Goal: Task Accomplishment & Management: Use online tool/utility

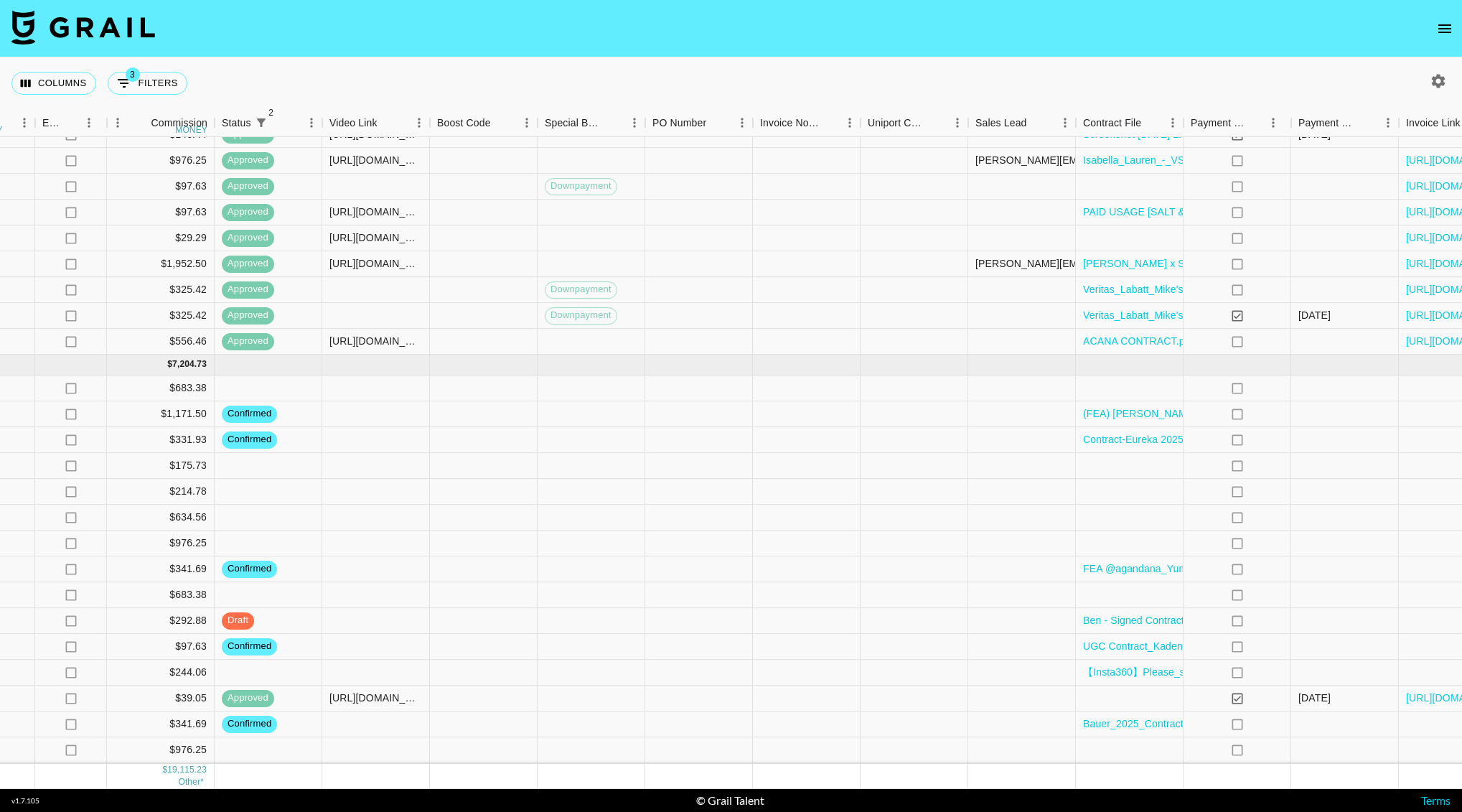
scroll to position [775, 1135]
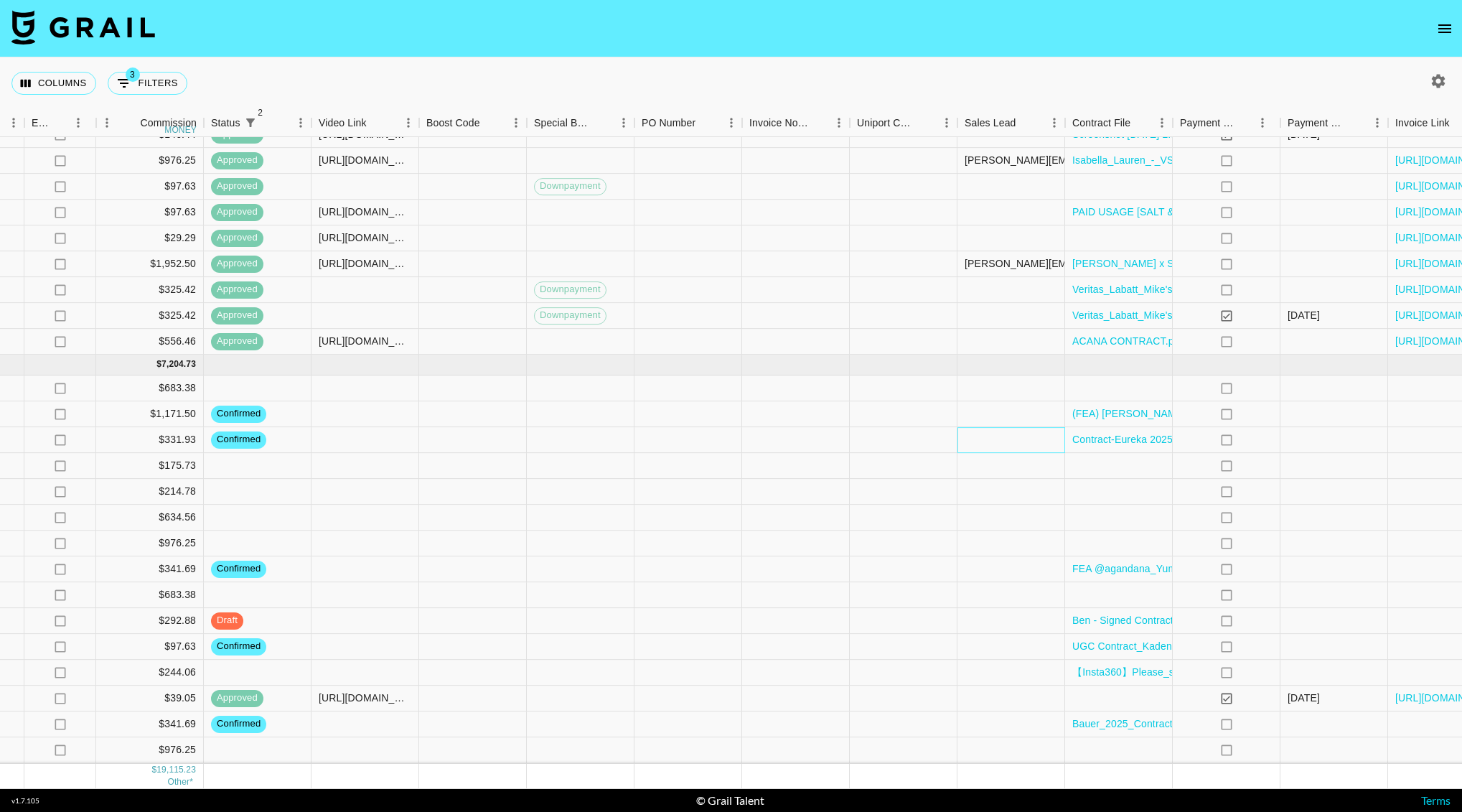
click at [1013, 427] on div at bounding box center [1012, 440] width 108 height 26
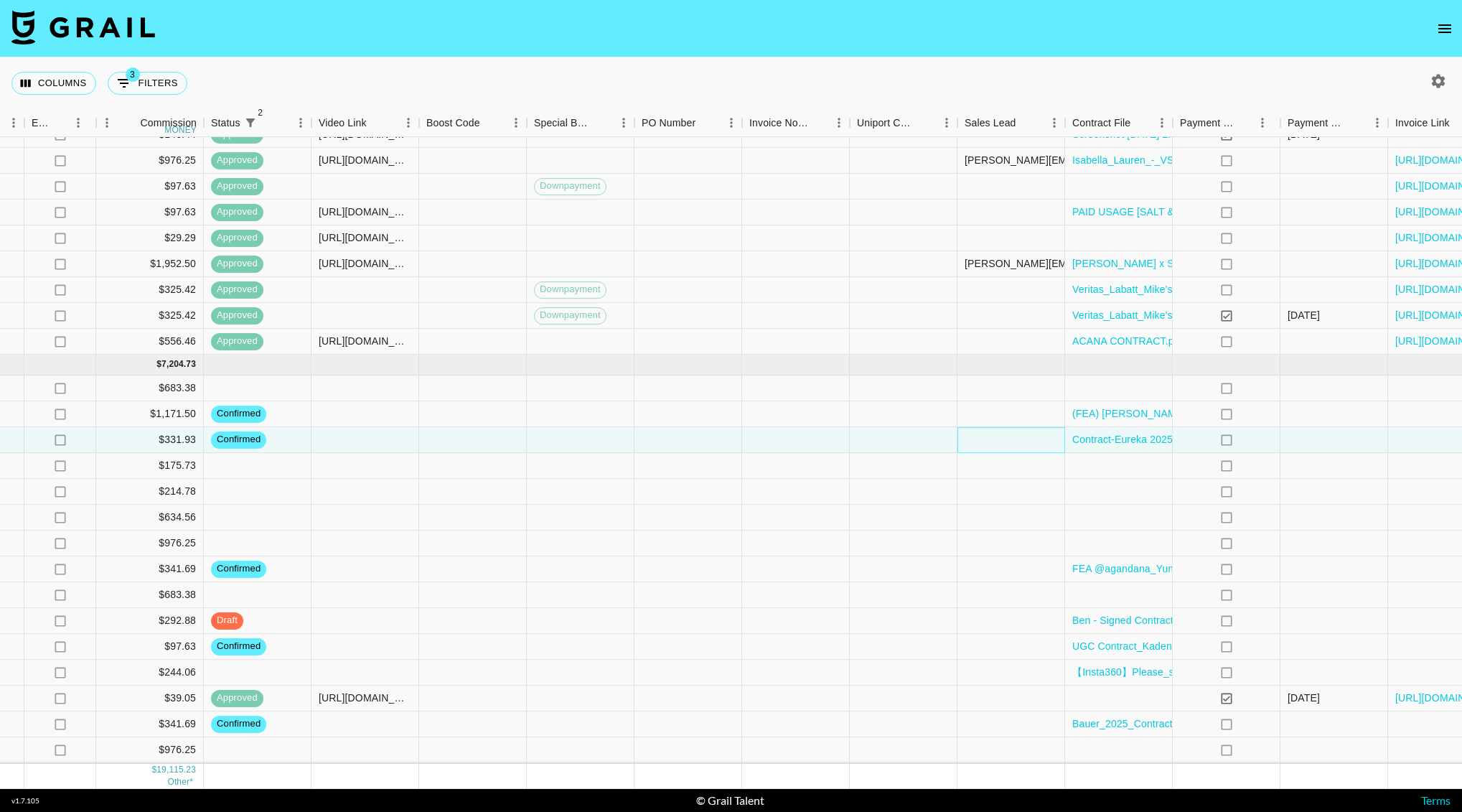
click at [1013, 427] on div at bounding box center [1012, 440] width 108 height 26
click at [993, 427] on div at bounding box center [1012, 440] width 108 height 26
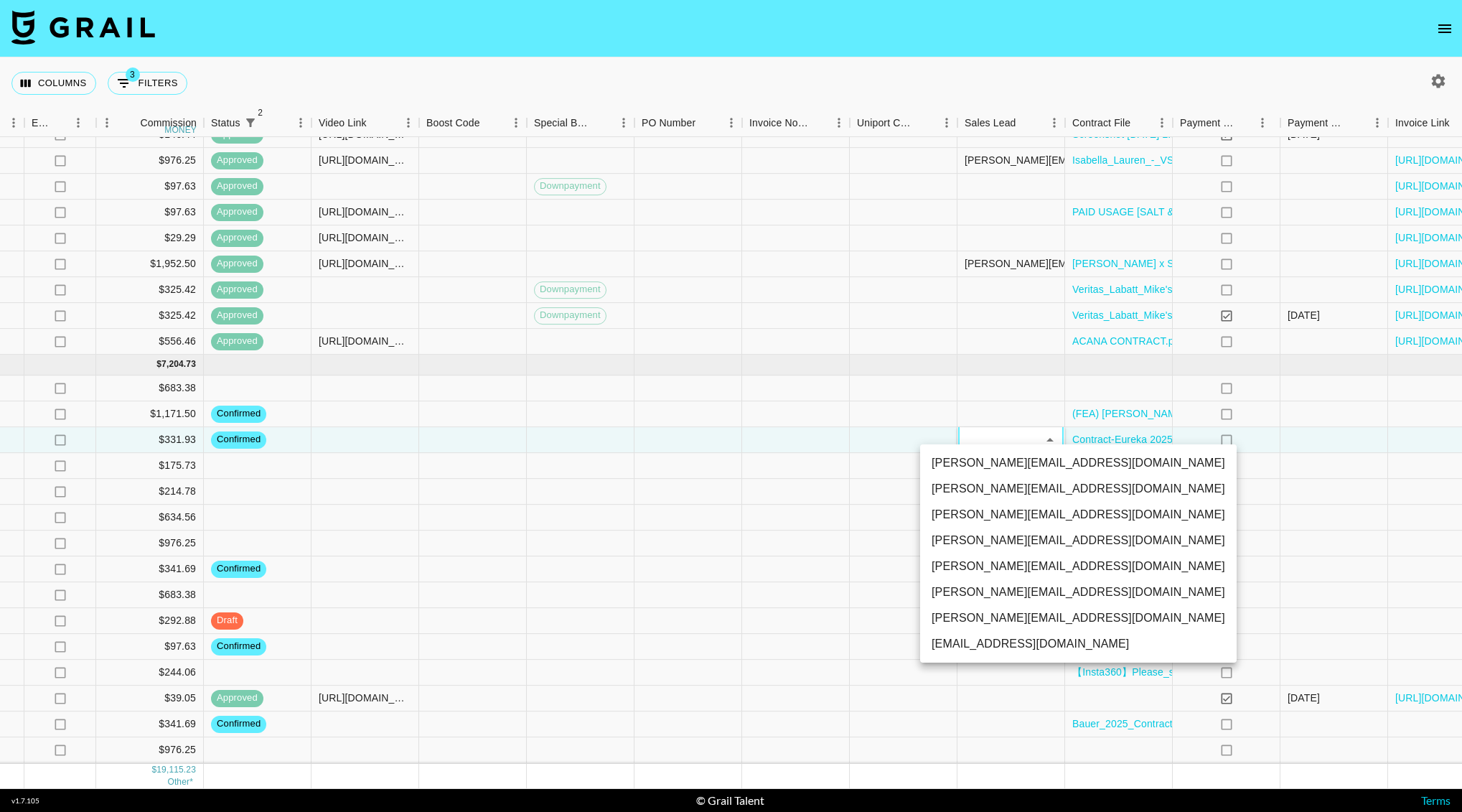
click at [991, 487] on li "[PERSON_NAME][EMAIL_ADDRESS][DOMAIN_NAME]" at bounding box center [1078, 489] width 317 height 26
type input "0amafEgQAKSU2gQdPt5nQkpEM4D2"
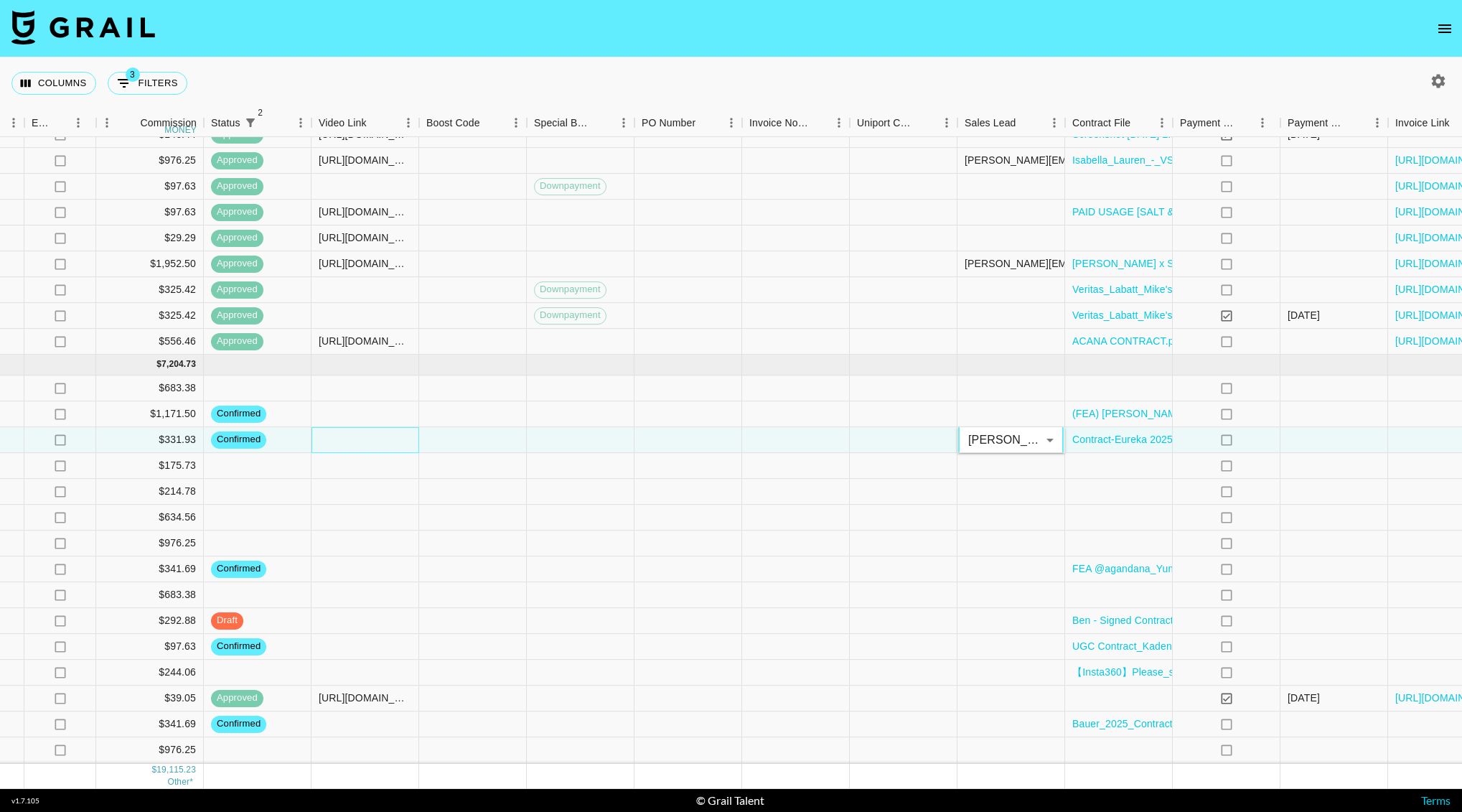
click at [346, 427] on div at bounding box center [365, 440] width 108 height 26
click at [352, 434] on input "text" at bounding box center [365, 440] width 106 height 11
paste input "[URL][DOMAIN_NAME]"
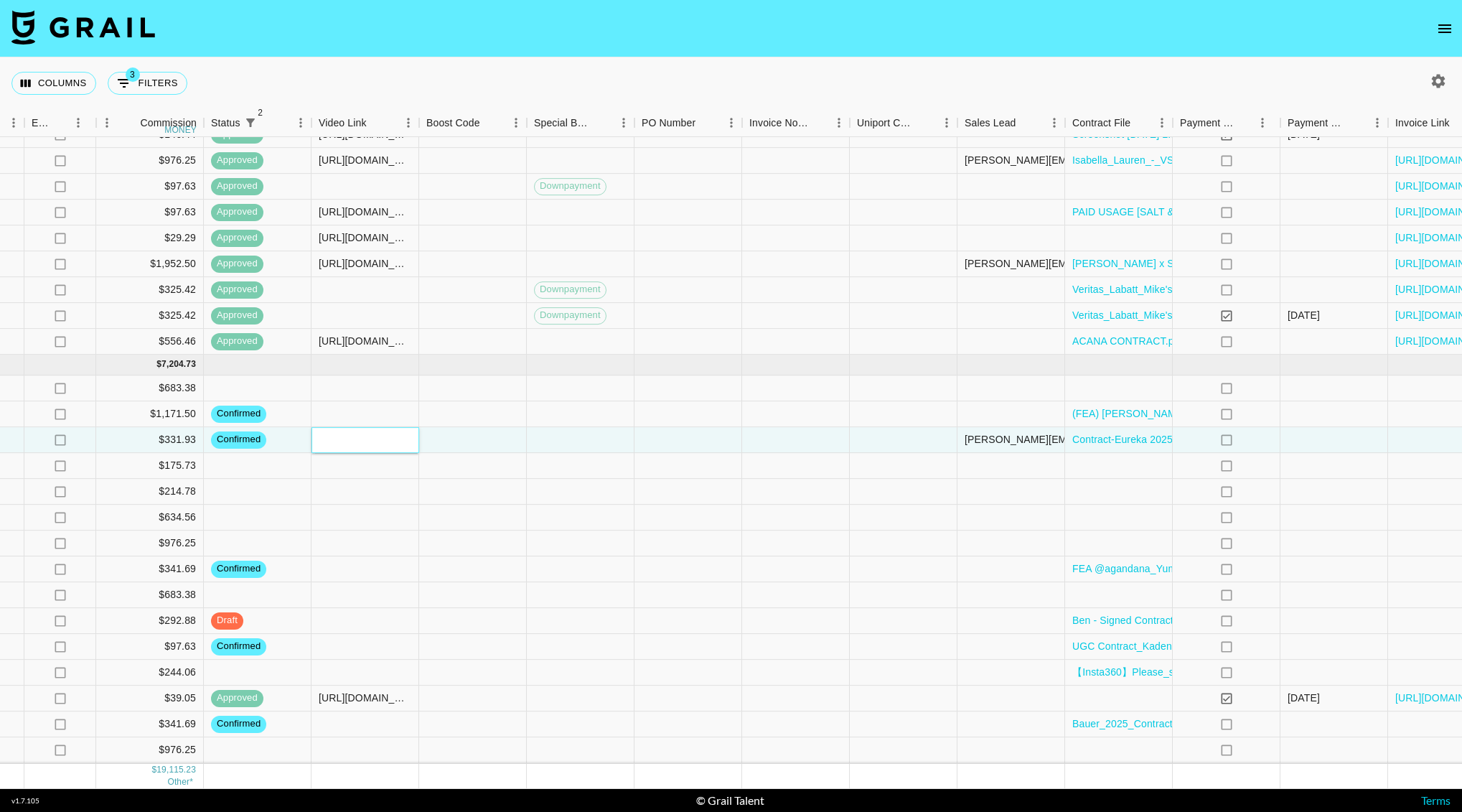
type input "[URL][DOMAIN_NAME]"
click at [490, 453] on div at bounding box center [472, 466] width 108 height 26
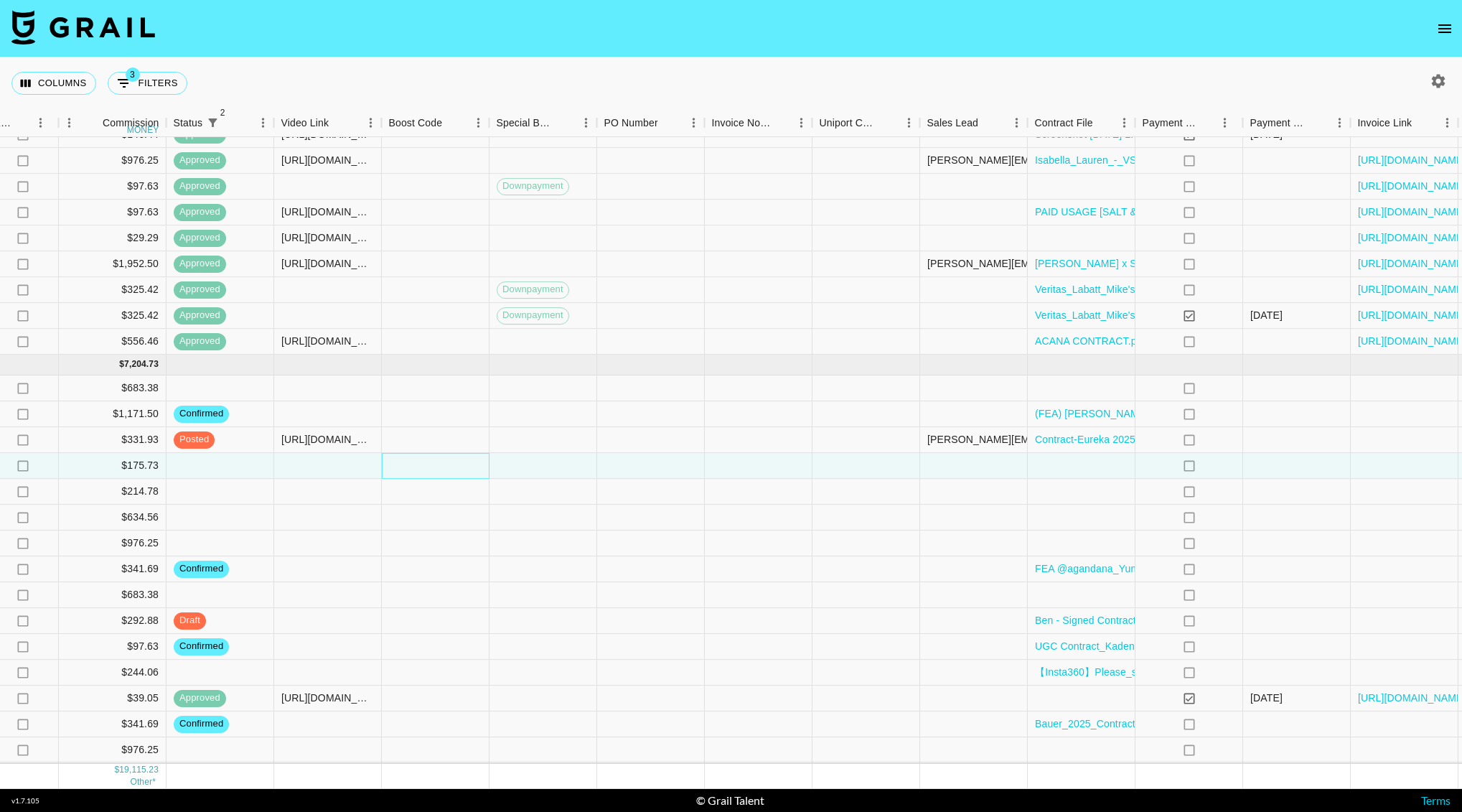
scroll to position [775, 1243]
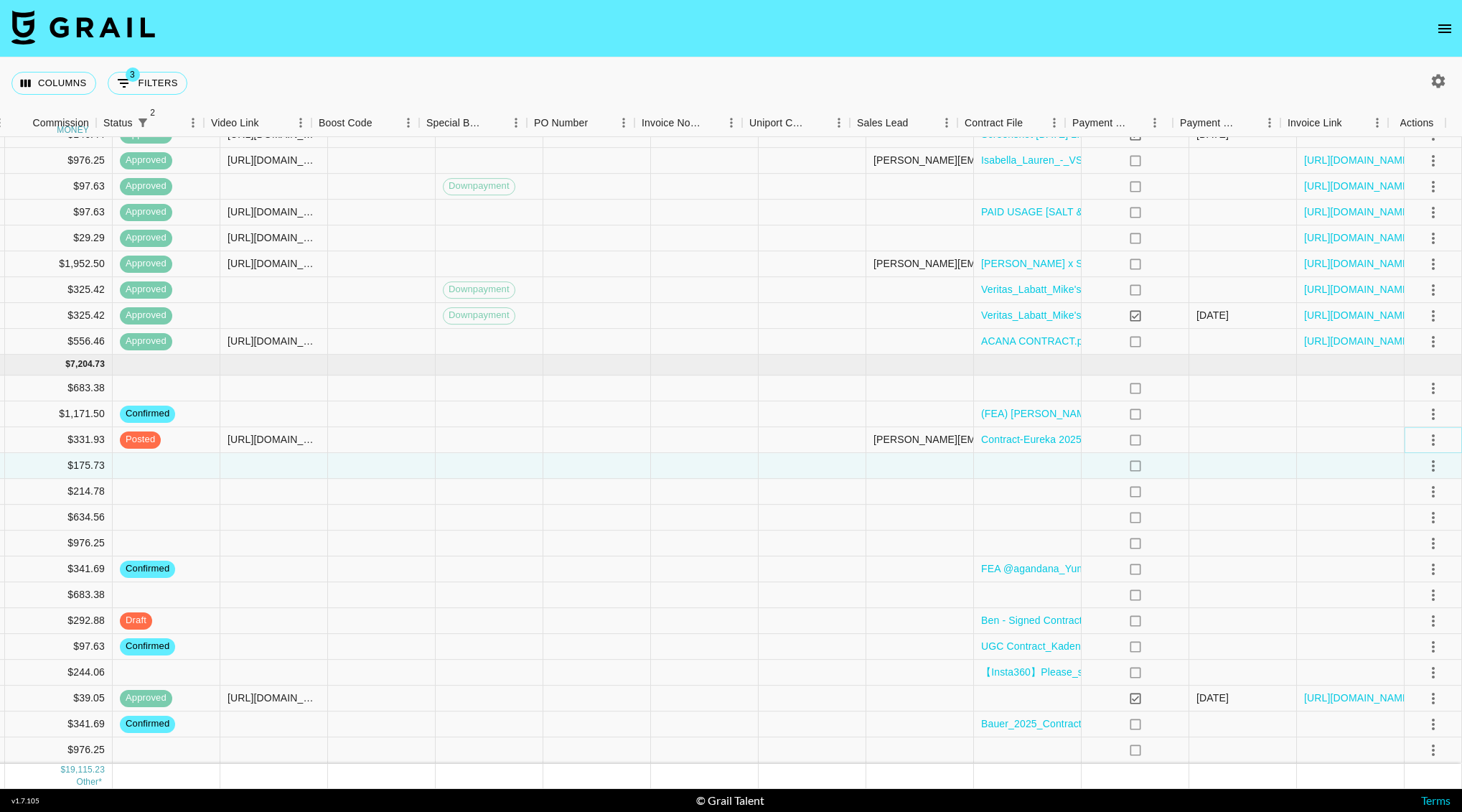
click at [1425, 431] on icon "select merge strategy" at bounding box center [1433, 440] width 17 height 17
click at [1404, 552] on div "Approve" at bounding box center [1403, 558] width 44 height 17
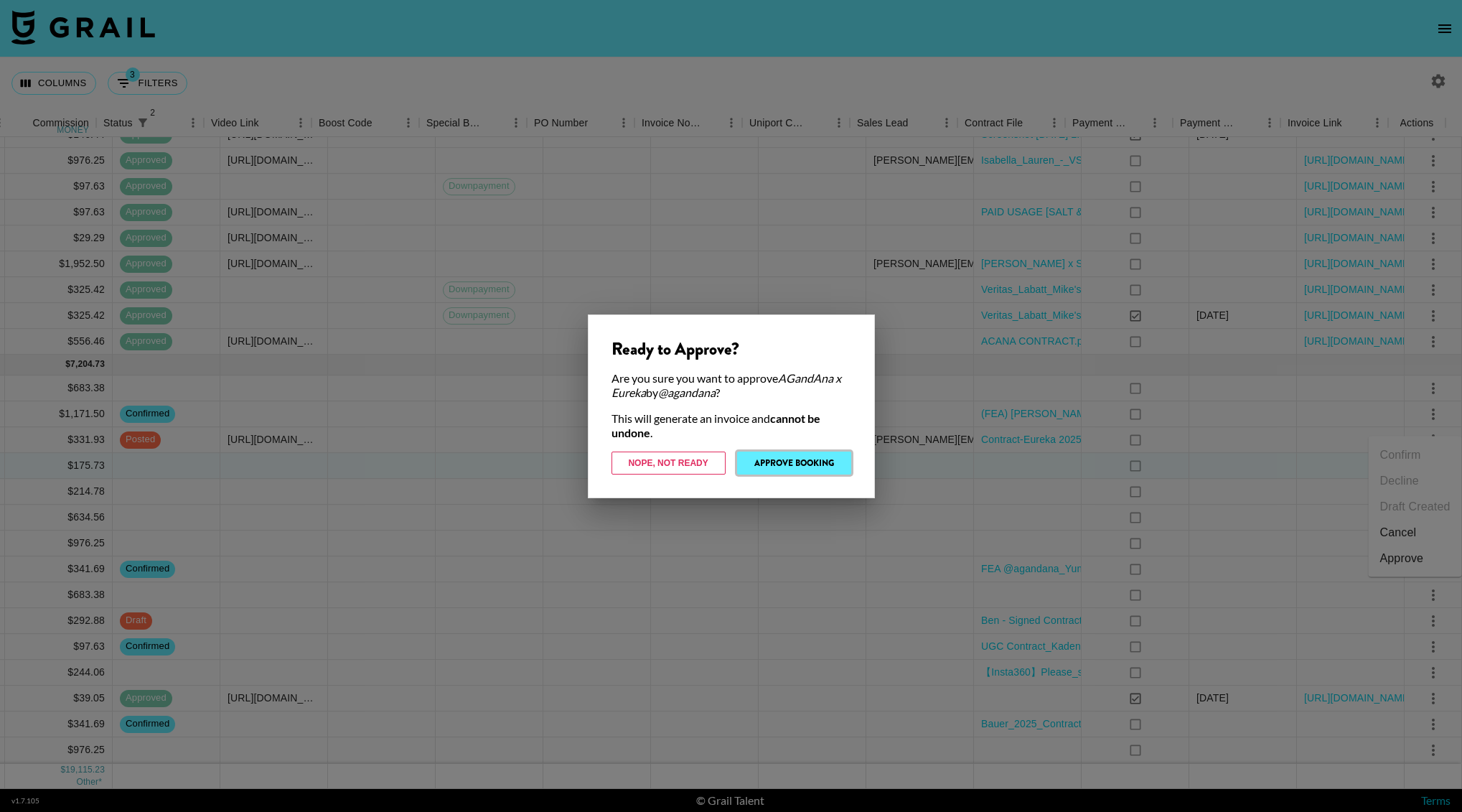
click at [813, 465] on button "Approve Booking" at bounding box center [795, 463] width 115 height 23
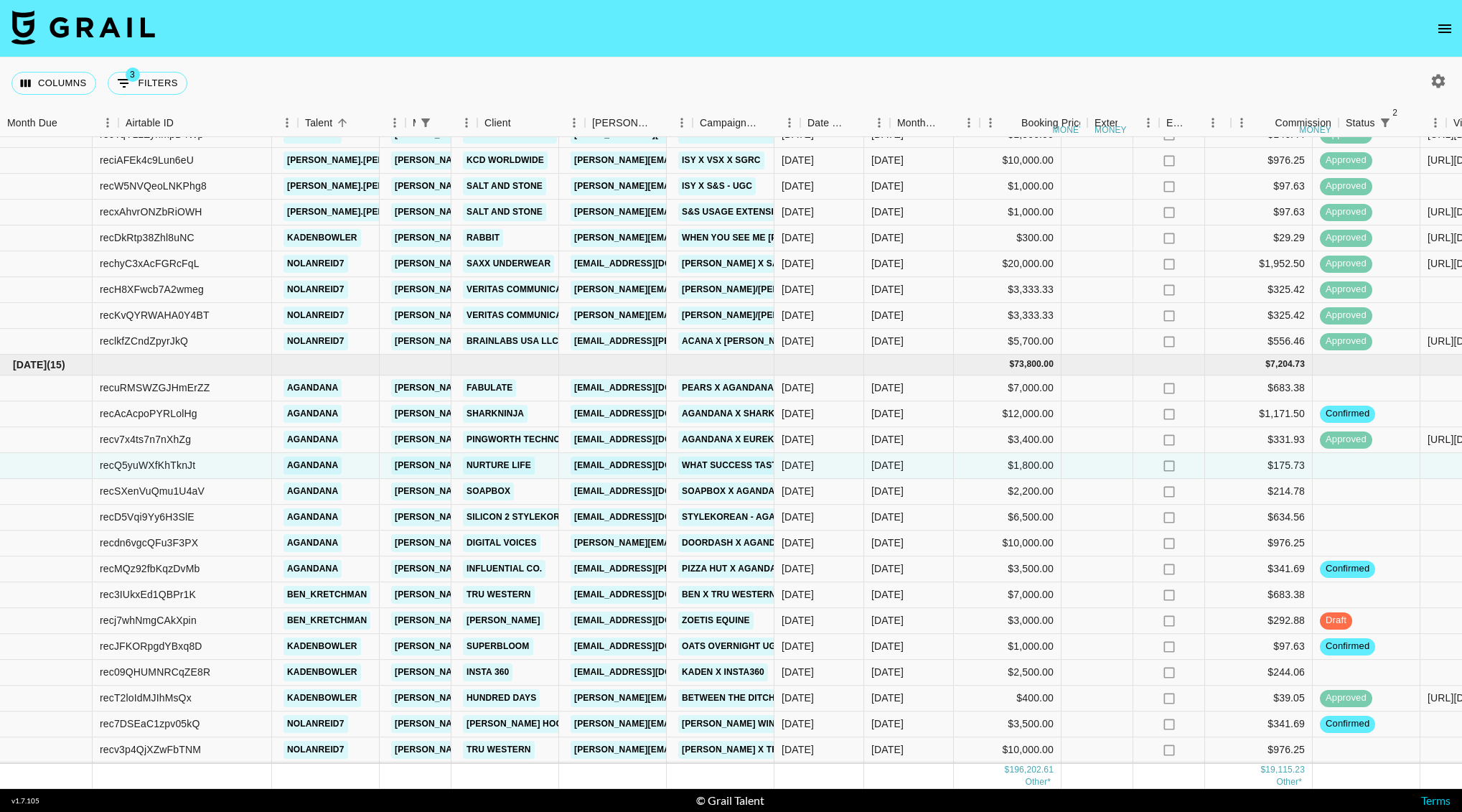
scroll to position [775, 0]
